Goal: Task Accomplishment & Management: Use online tool/utility

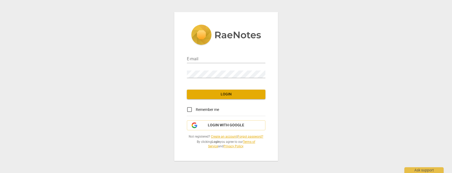
type input "[EMAIL_ADDRESS][DOMAIN_NAME]"
click at [230, 94] on span "Login" at bounding box center [226, 94] width 70 height 5
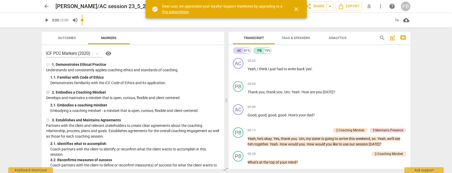
click at [296, 9] on span "close" at bounding box center [296, 9] width 6 height 6
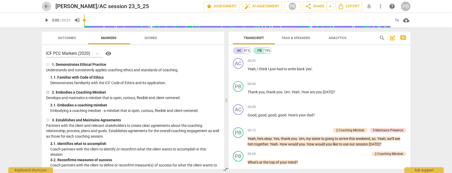
click at [46, 6] on span "arrow_back" at bounding box center [46, 6] width 6 height 6
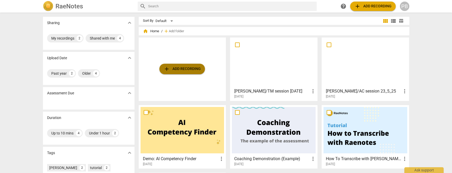
click at [189, 70] on span "add Add recording" at bounding box center [181, 69] width 37 height 6
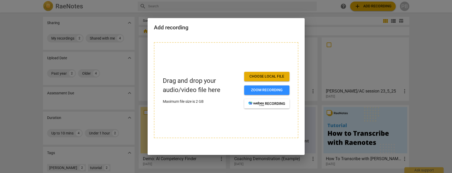
click at [270, 78] on span "Choose local file" at bounding box center [266, 76] width 37 height 5
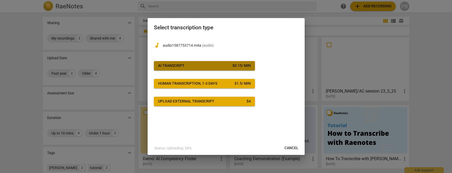
click at [196, 64] on span "AI Transcript $ 0.15 / min" at bounding box center [204, 65] width 93 height 5
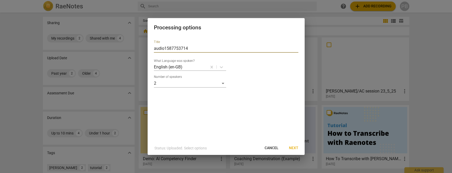
drag, startPoint x: 189, startPoint y: 48, endPoint x: 139, endPoint y: 47, distance: 49.4
click at [139, 47] on div "Processing options Title audio1587753714 What Language was spoken? English (en-…" at bounding box center [226, 86] width 452 height 173
type input "[PERSON_NAME]/KD session"
click at [296, 147] on span "Next" at bounding box center [293, 147] width 9 height 5
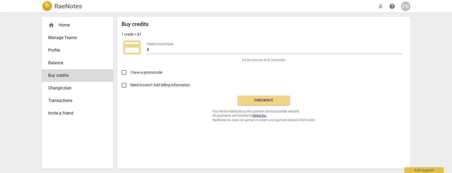
click at [269, 101] on span "Checkout" at bounding box center [264, 100] width 44 height 5
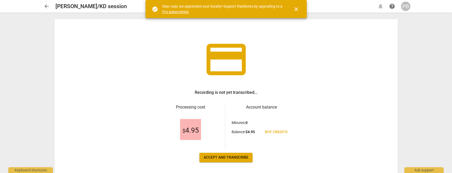
scroll to position [12, 0]
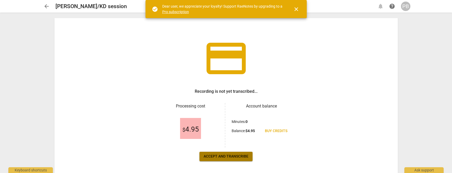
click at [243, 156] on span "Accept and transcribe" at bounding box center [225, 155] width 45 height 5
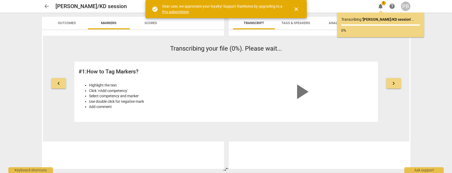
click at [296, 8] on span "close" at bounding box center [296, 9] width 6 height 6
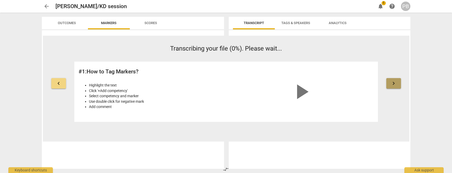
click at [392, 82] on span "keyboard_arrow_right" at bounding box center [393, 83] width 6 height 6
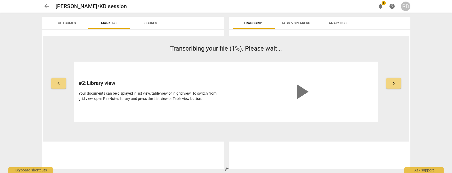
click at [392, 82] on span "keyboard_arrow_right" at bounding box center [393, 83] width 6 height 6
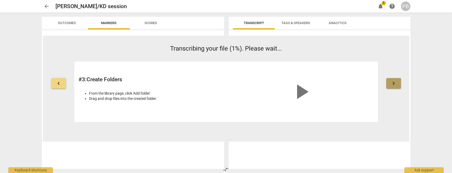
click at [392, 82] on span "keyboard_arrow_right" at bounding box center [393, 83] width 6 height 6
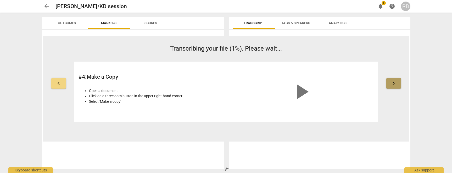
click at [392, 82] on span "keyboard_arrow_right" at bounding box center [393, 83] width 6 height 6
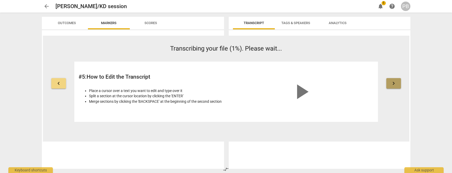
click at [392, 82] on span "keyboard_arrow_right" at bounding box center [393, 83] width 6 height 6
